Goal: Information Seeking & Learning: Learn about a topic

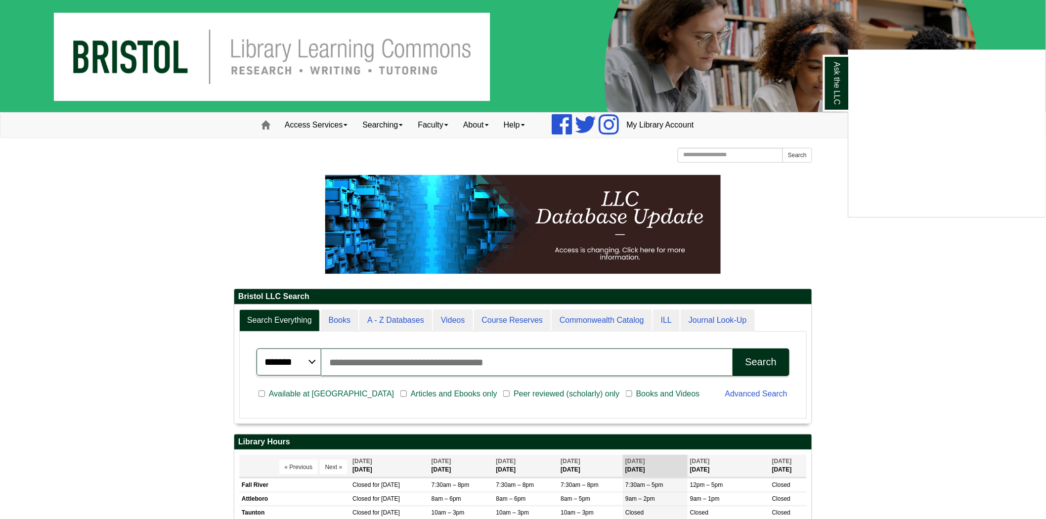
click at [725, 150] on div "Ask the LLC" at bounding box center [523, 259] width 1046 height 519
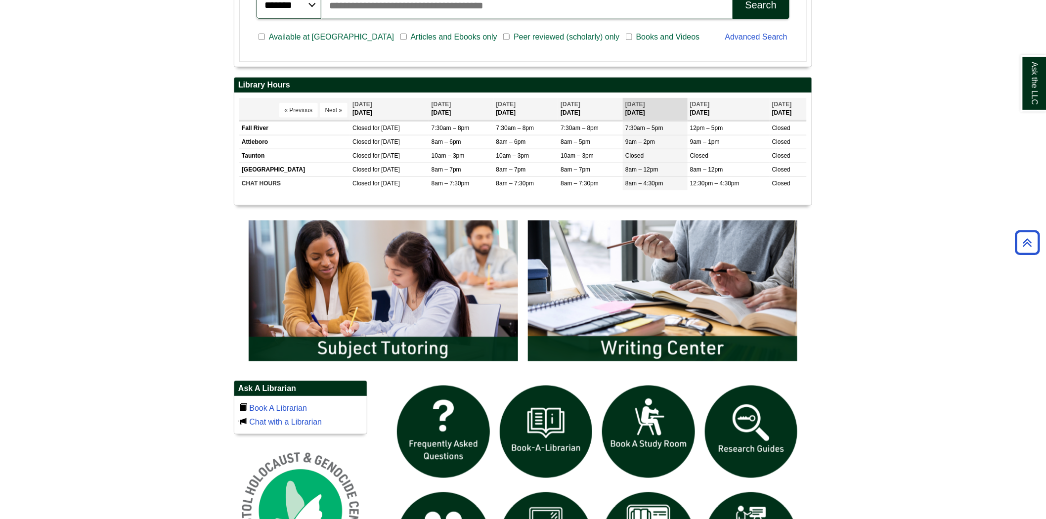
scroll to position [384, 0]
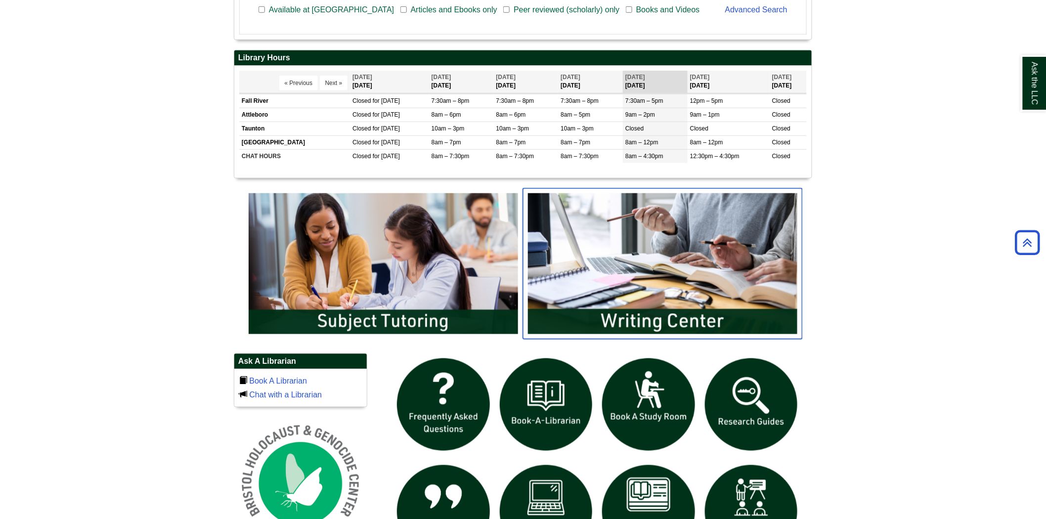
click at [637, 259] on img "slideshow" at bounding box center [662, 263] width 279 height 150
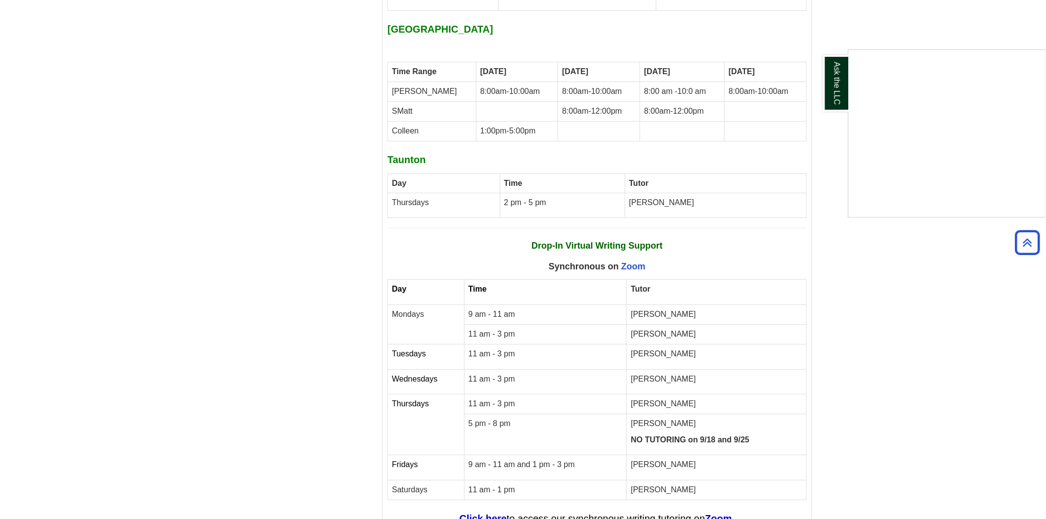
scroll to position [4653, 0]
drag, startPoint x: 683, startPoint y: 391, endPoint x: 451, endPoint y: 409, distance: 233.1
click at [451, 409] on div "Ask the LLC" at bounding box center [523, 259] width 1046 height 519
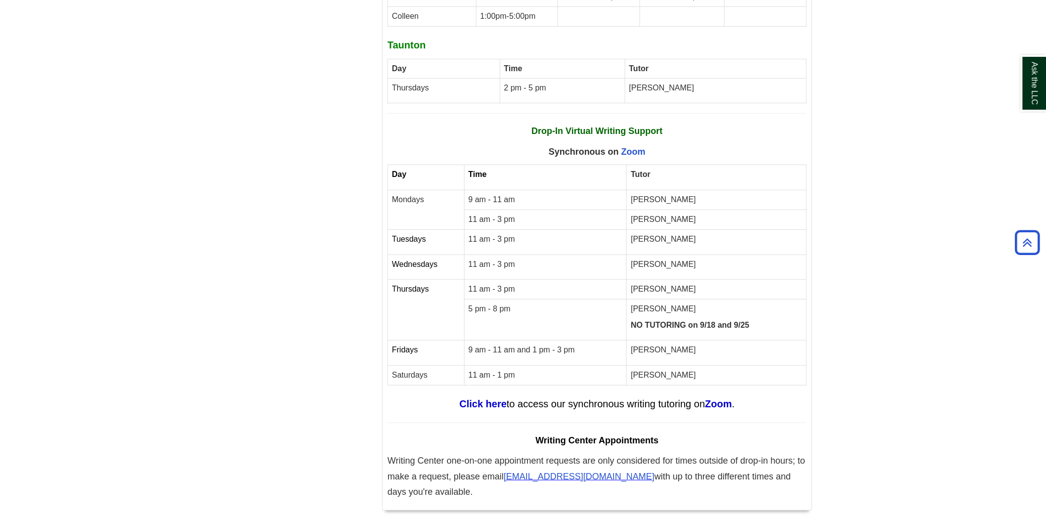
scroll to position [4763, 0]
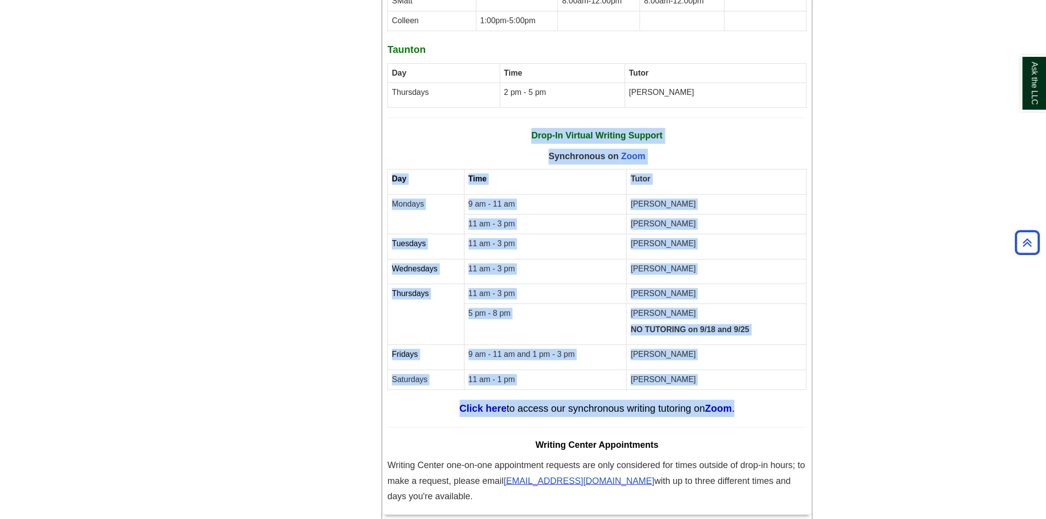
drag, startPoint x: 538, startPoint y: 57, endPoint x: 737, endPoint y: 339, distance: 345.1
click at [737, 339] on div "Fall 2025 Writing Center [DATE] – [DATE] all your tutoring options for writing …" at bounding box center [597, 56] width 419 height 907
copy div "Drop-In Virtual Writing Support Synchronous on Zoom Day Time Tutor Mondays 9 am…"
